Goal: Task Accomplishment & Management: Complete application form

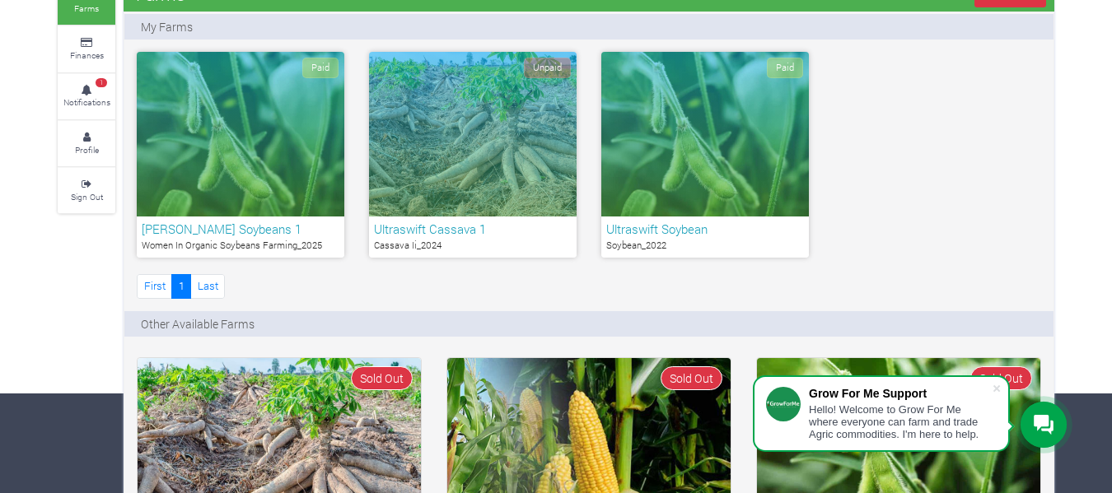
scroll to position [15, 0]
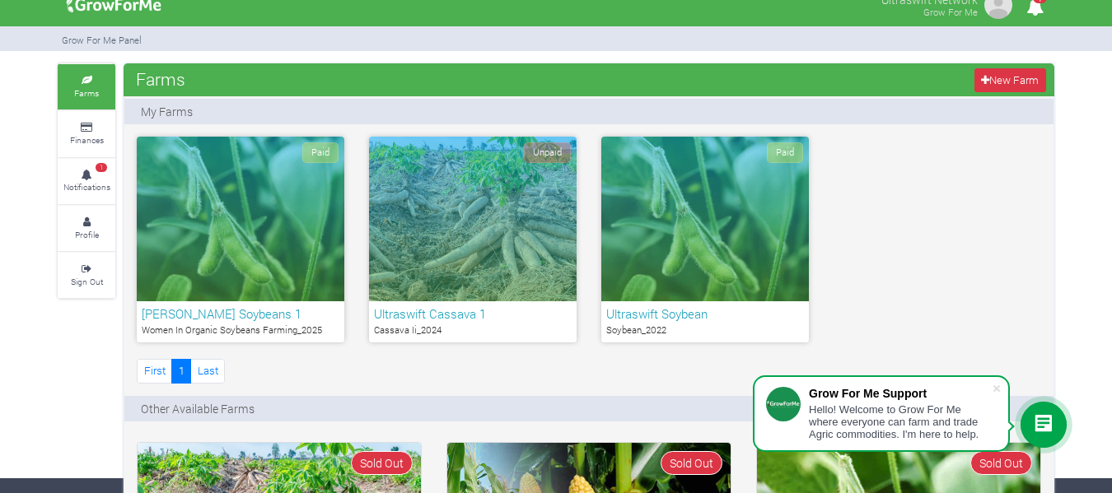
click at [455, 306] on h6 "Ultraswift Cassava 1" at bounding box center [473, 313] width 198 height 15
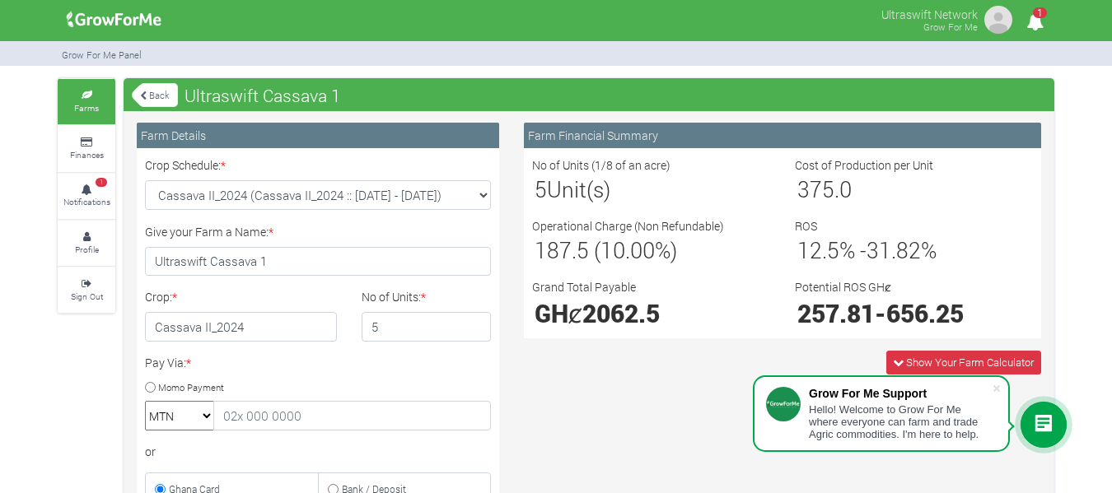
click at [153, 89] on link "Back" at bounding box center [155, 95] width 46 height 27
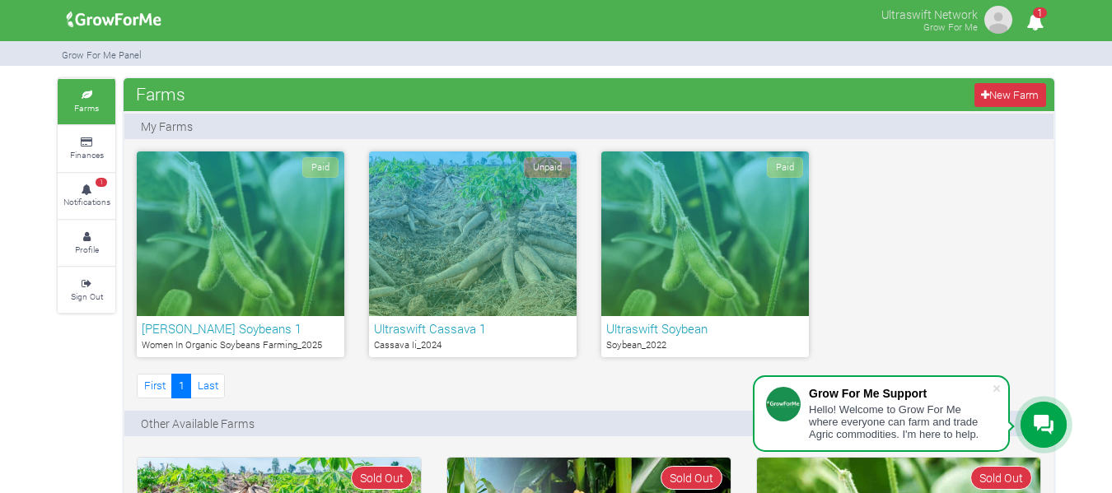
click at [120, 14] on img at bounding box center [114, 19] width 106 height 33
click at [127, 18] on img at bounding box center [114, 19] width 106 height 33
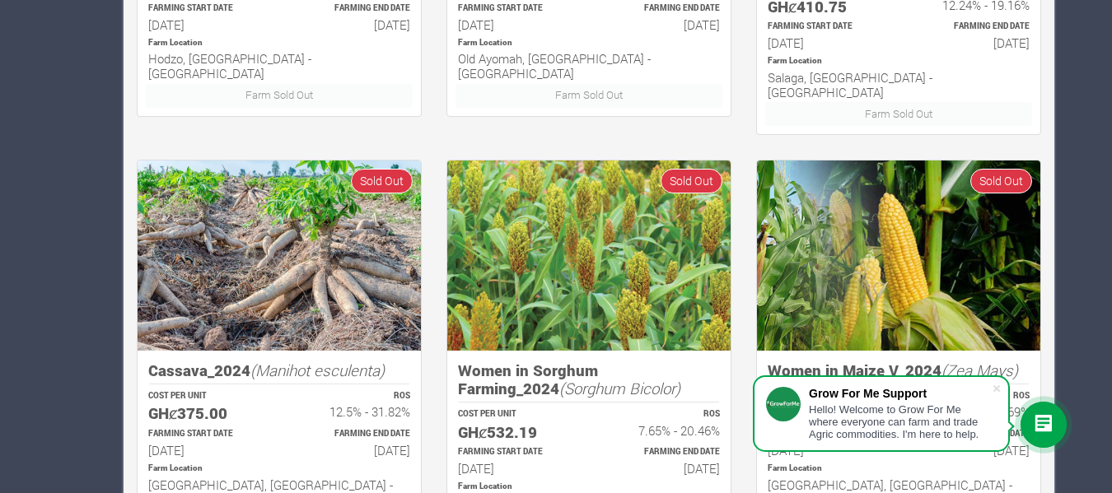
scroll to position [1250, 0]
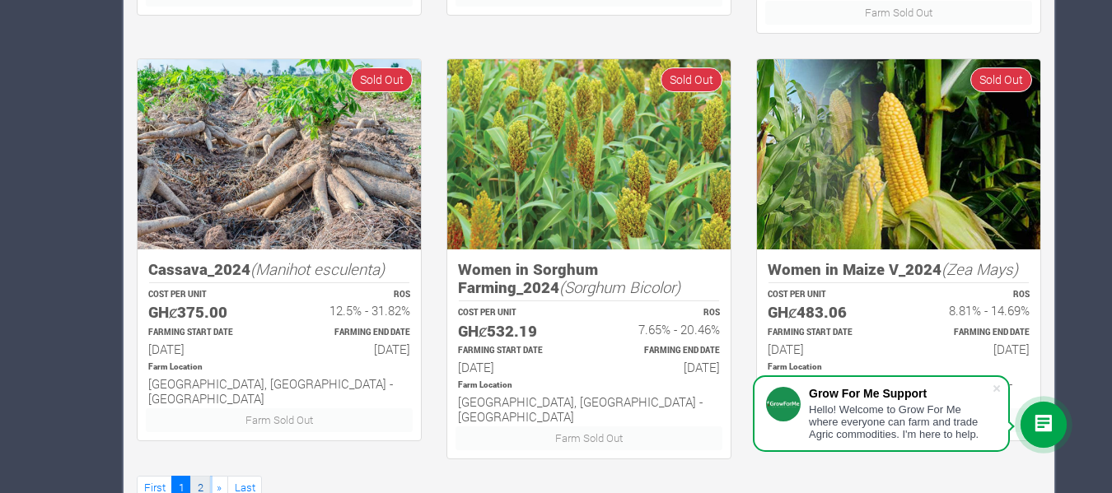
click at [197, 476] on link "2" at bounding box center [200, 488] width 20 height 24
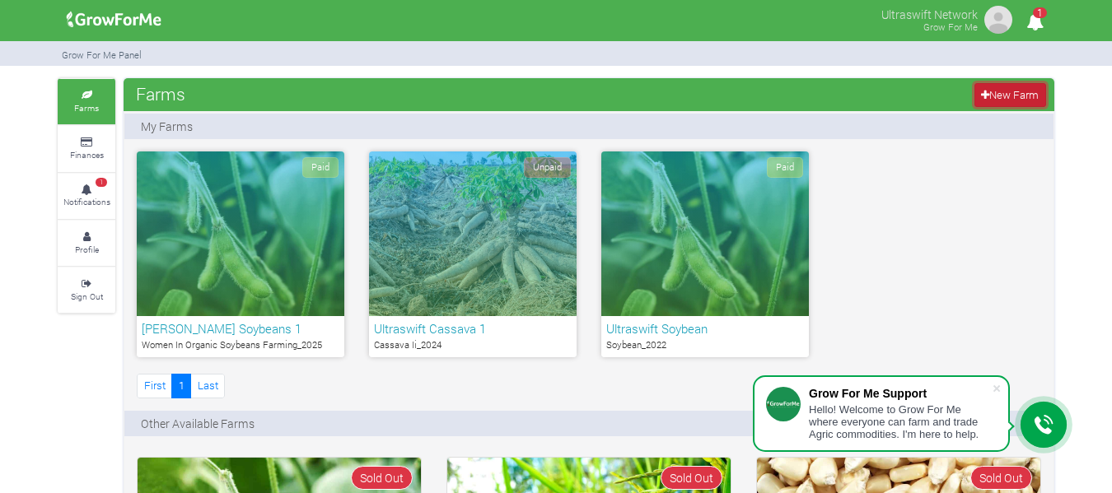
click at [1015, 91] on link "New Farm" at bounding box center [1010, 95] width 72 height 24
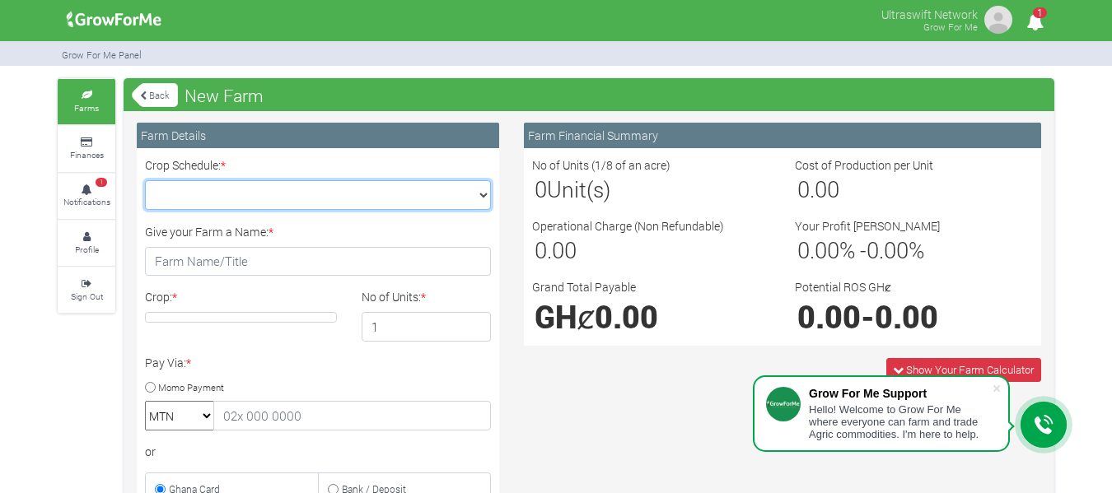
click at [271, 180] on select "Crop Schedule: *" at bounding box center [318, 195] width 346 height 30
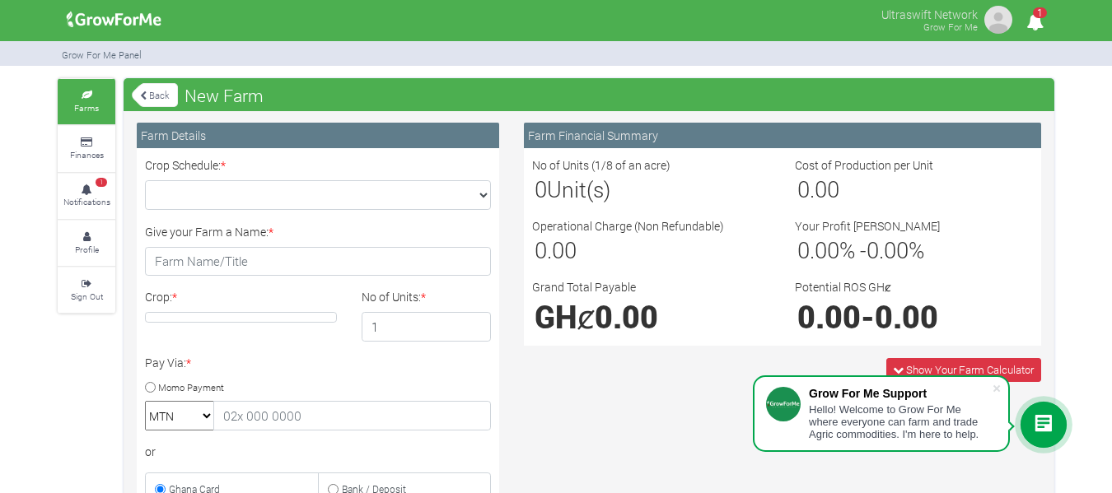
click at [495, 194] on div "Crop Schedule: *" at bounding box center [318, 183] width 371 height 54
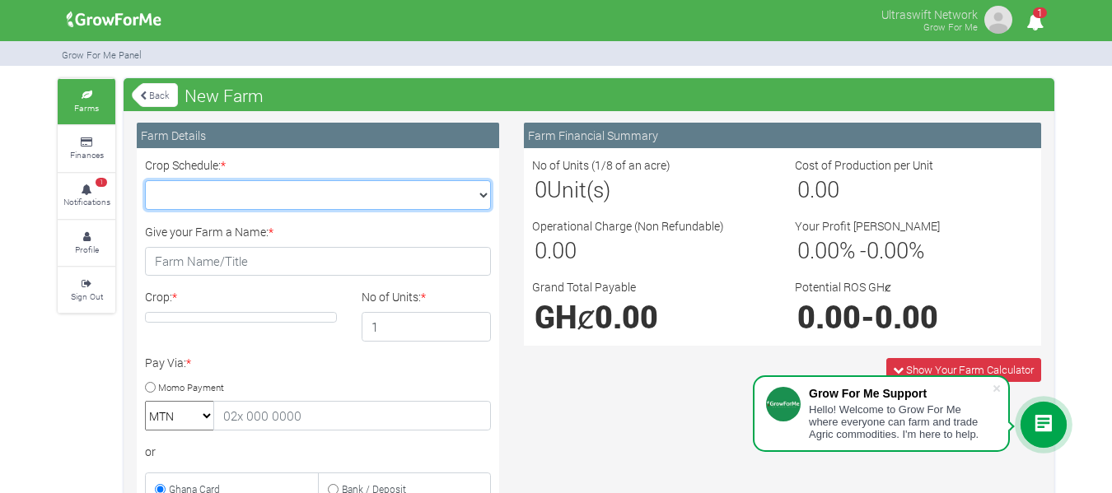
click at [479, 193] on select "Crop Schedule: *" at bounding box center [318, 195] width 346 height 30
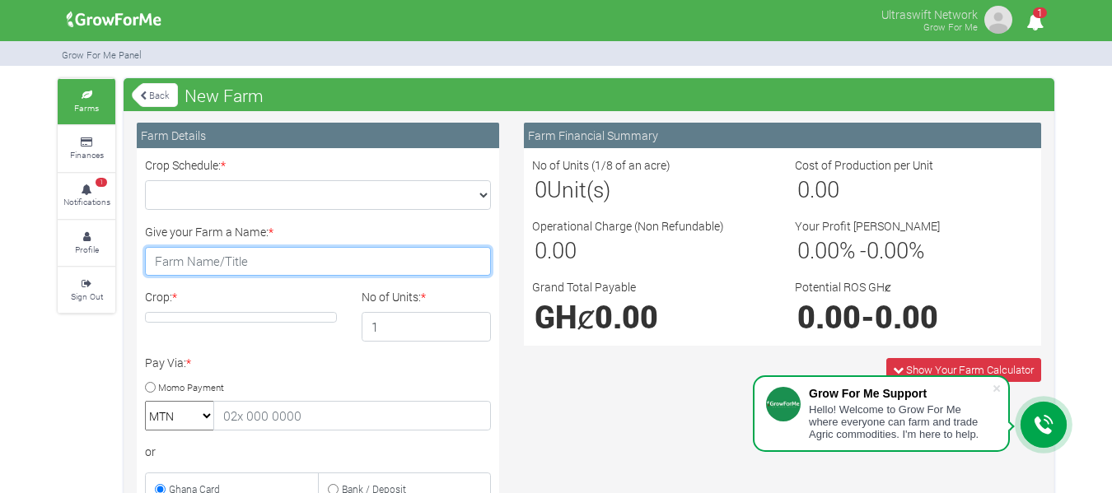
click at [193, 276] on input "Give your Farm a Name: *" at bounding box center [318, 262] width 346 height 30
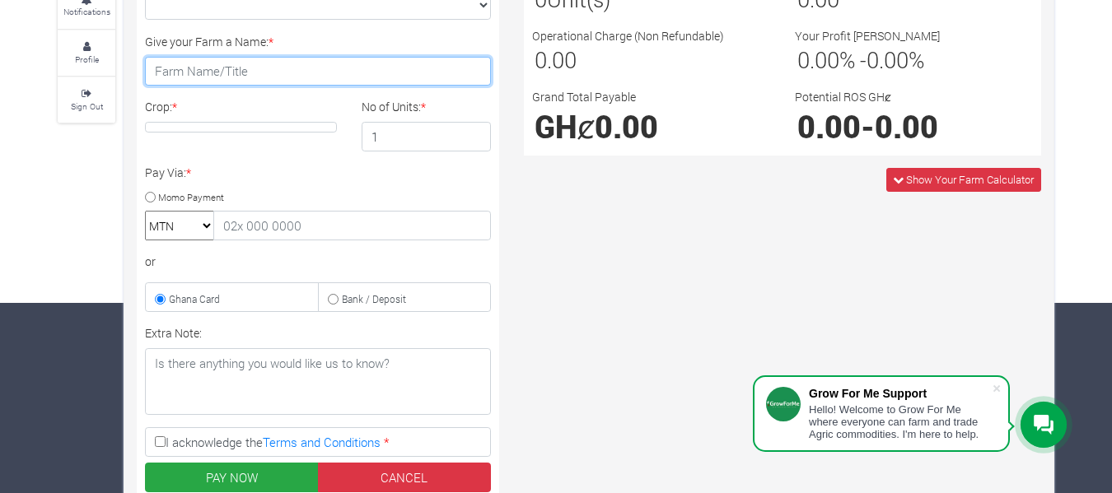
scroll to position [82, 0]
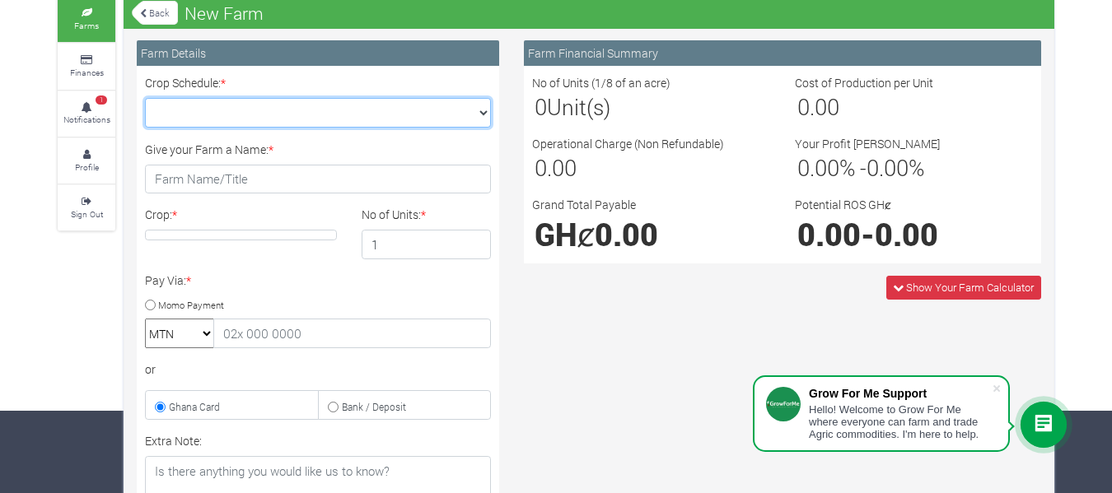
click at [320, 113] on select "Crop Schedule: *" at bounding box center [318, 113] width 346 height 30
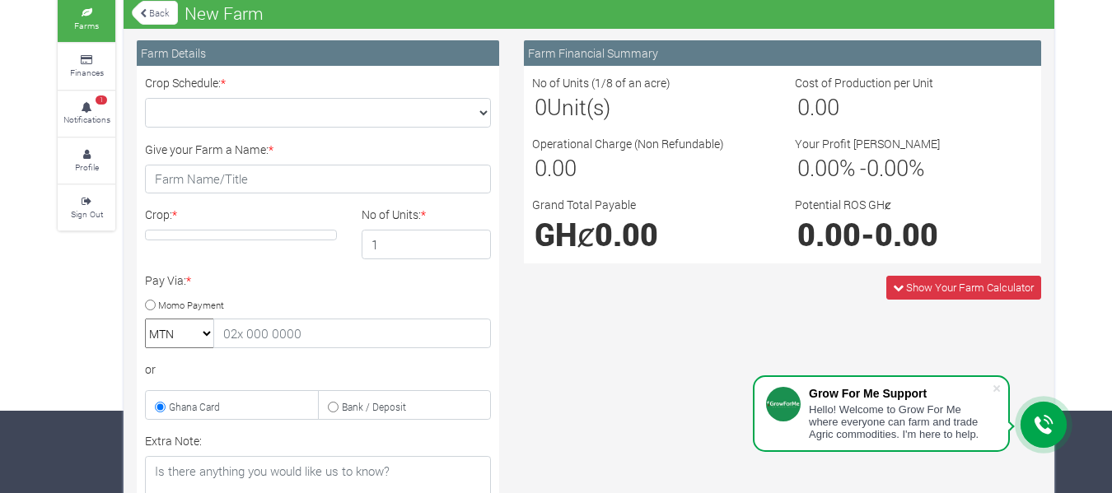
click at [154, 15] on link "Back" at bounding box center [155, 12] width 46 height 27
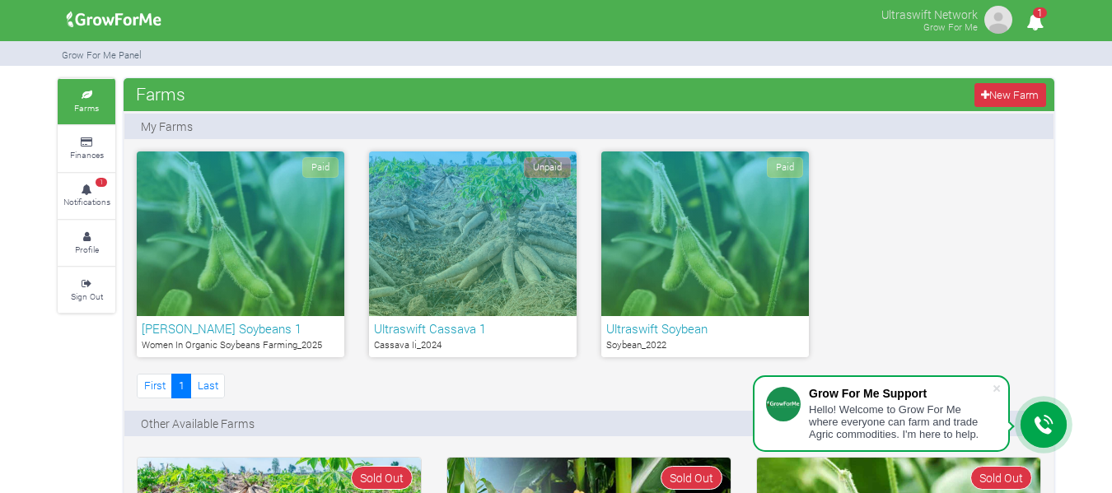
click at [1031, 24] on icon "1" at bounding box center [1034, 21] width 32 height 37
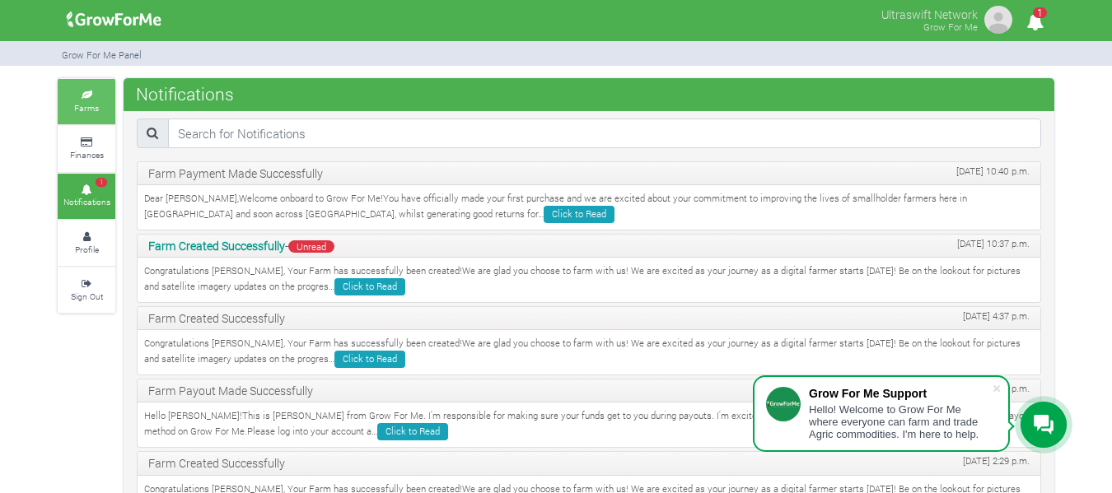
click at [77, 102] on small "Farms" at bounding box center [86, 108] width 25 height 12
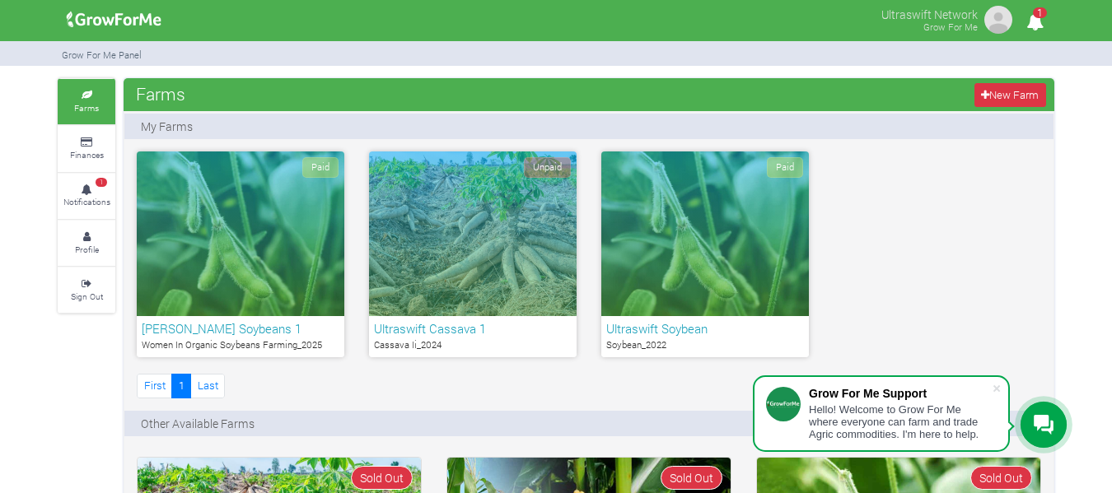
click at [148, 18] on img at bounding box center [114, 19] width 106 height 33
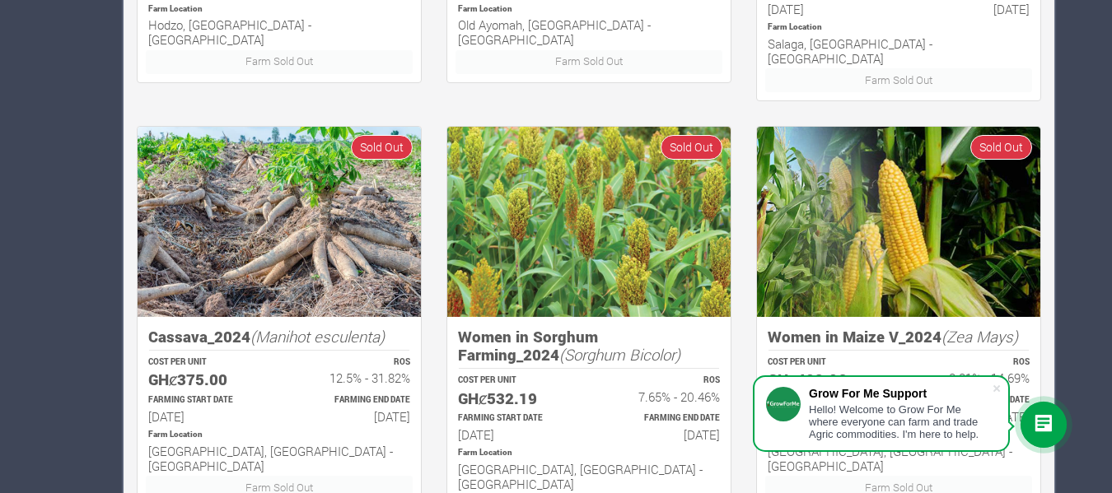
scroll to position [1250, 0]
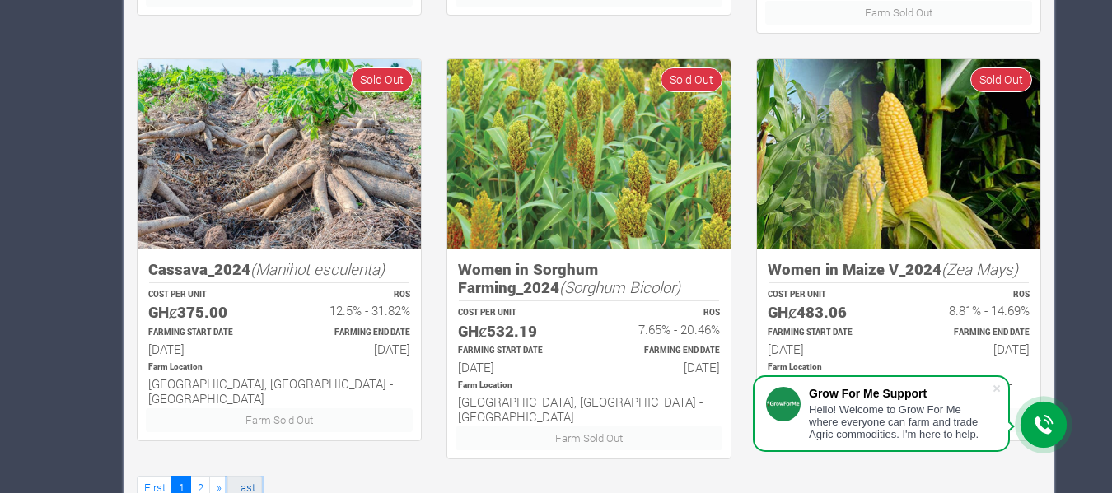
click at [243, 476] on link "Last" at bounding box center [244, 488] width 35 height 24
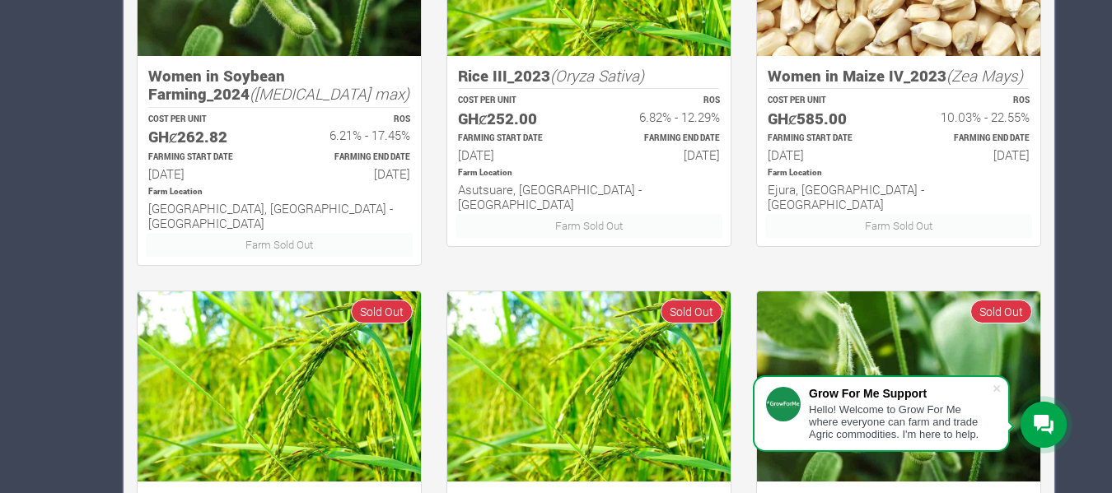
scroll to position [591, 0]
